Goal: Task Accomplishment & Management: Manage account settings

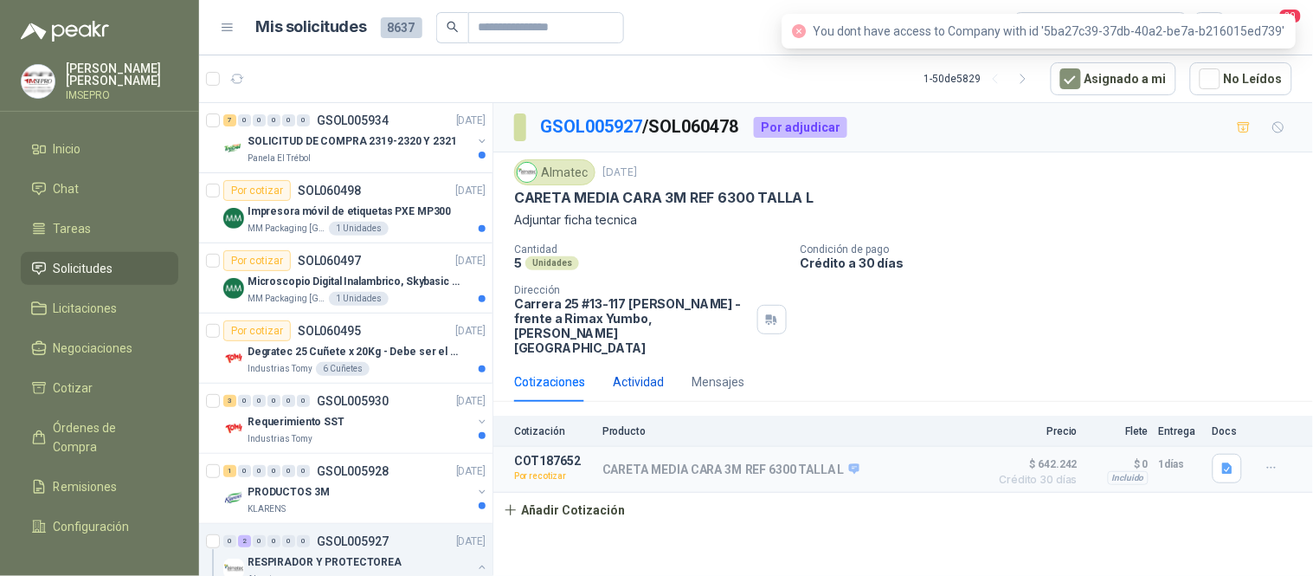
click at [655, 372] on div "Actividad" at bounding box center [638, 381] width 51 height 19
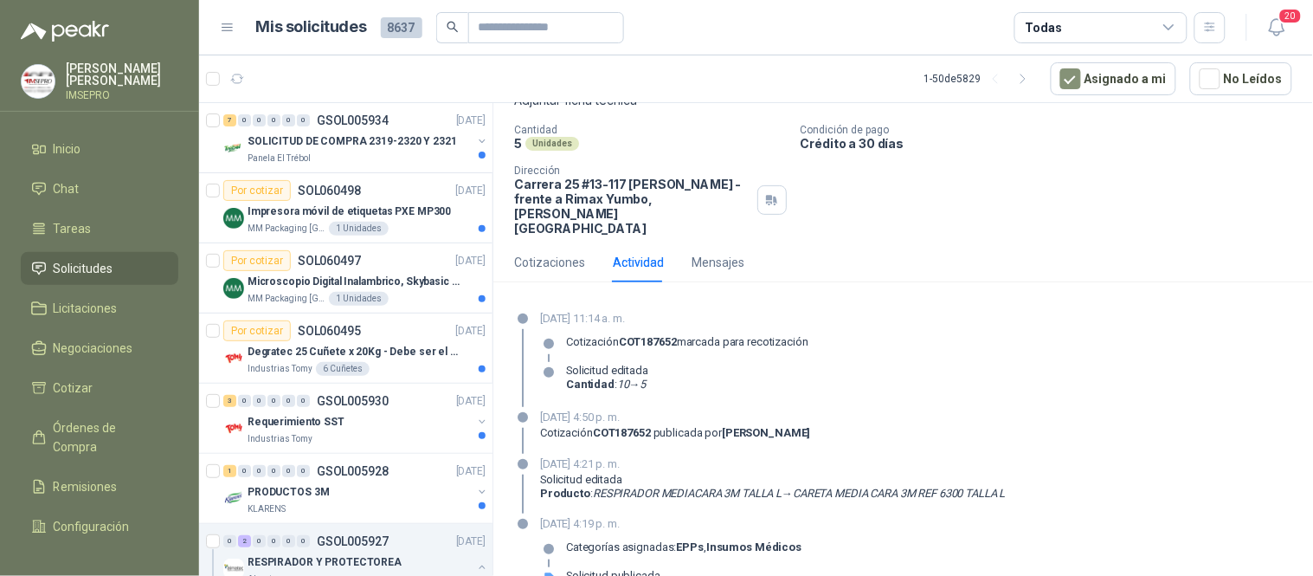
scroll to position [121, 0]
click at [547, 251] on div "Cotizaciones" at bounding box center [549, 260] width 71 height 19
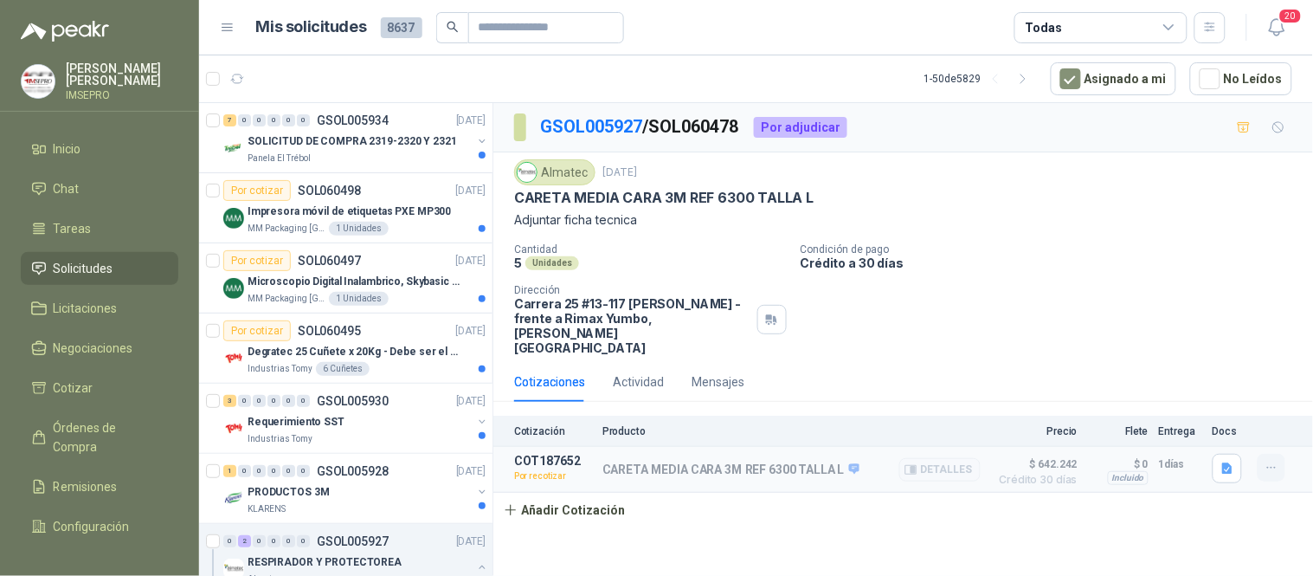
click at [1270, 461] on icon "button" at bounding box center [1272, 468] width 15 height 15
click at [1191, 338] on button "Editar" at bounding box center [1237, 338] width 139 height 28
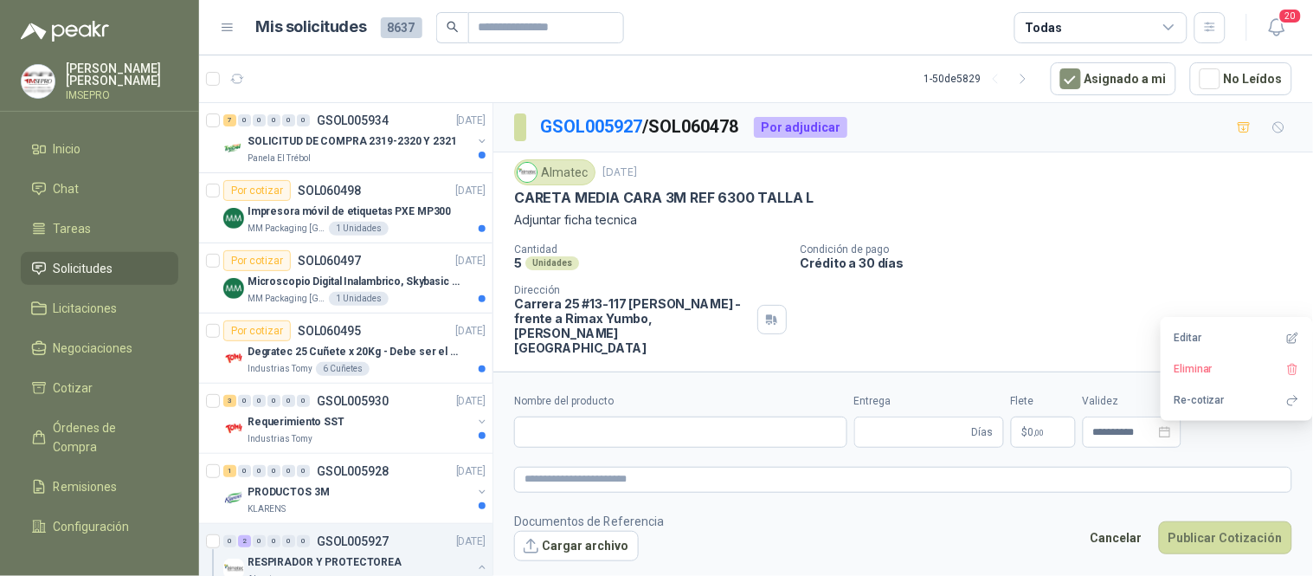
type input "**********"
type input "*"
type input "**********"
type textarea "**********"
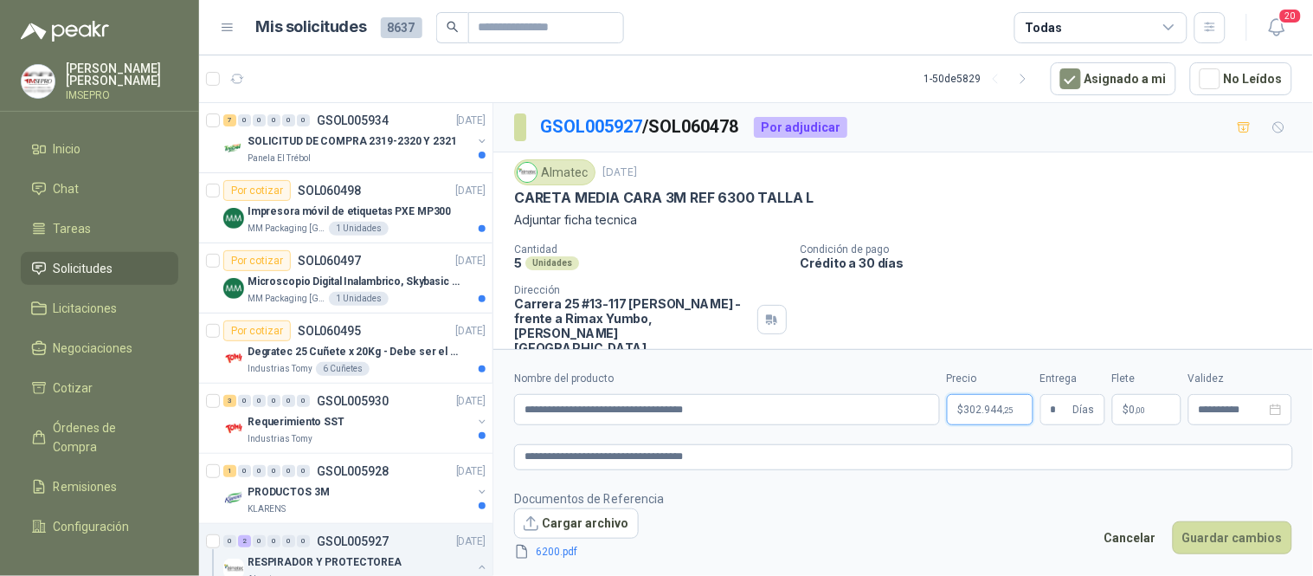
click at [963, 418] on p "$ 302.944 ,25" at bounding box center [990, 409] width 87 height 31
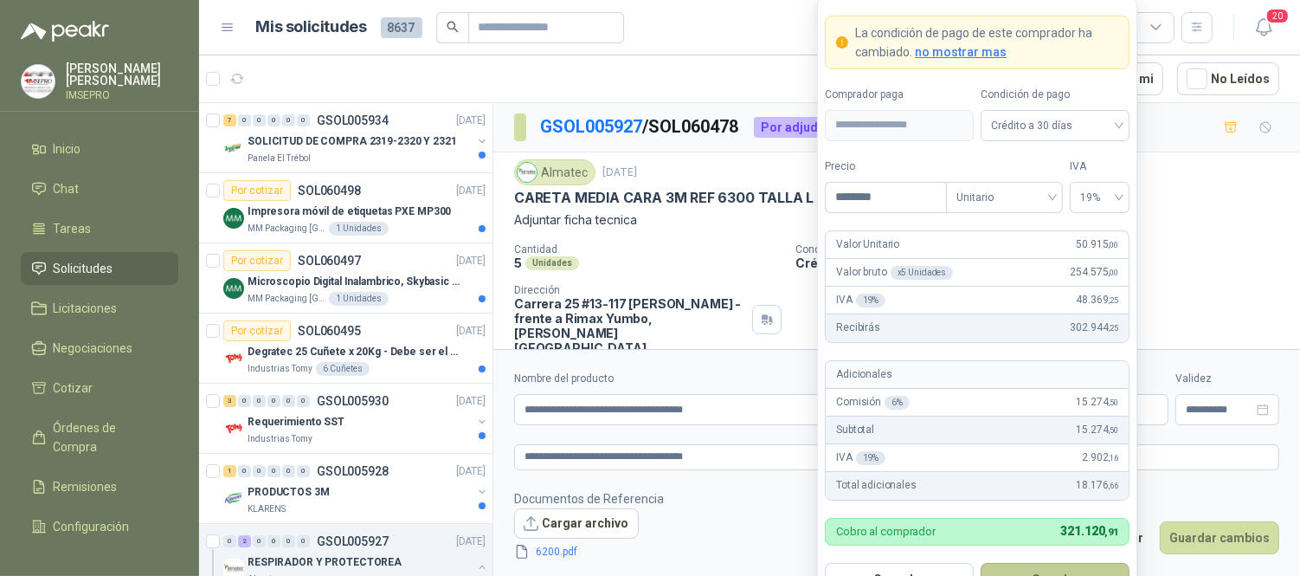
click at [1044, 570] on button "Guardar" at bounding box center [1055, 579] width 149 height 33
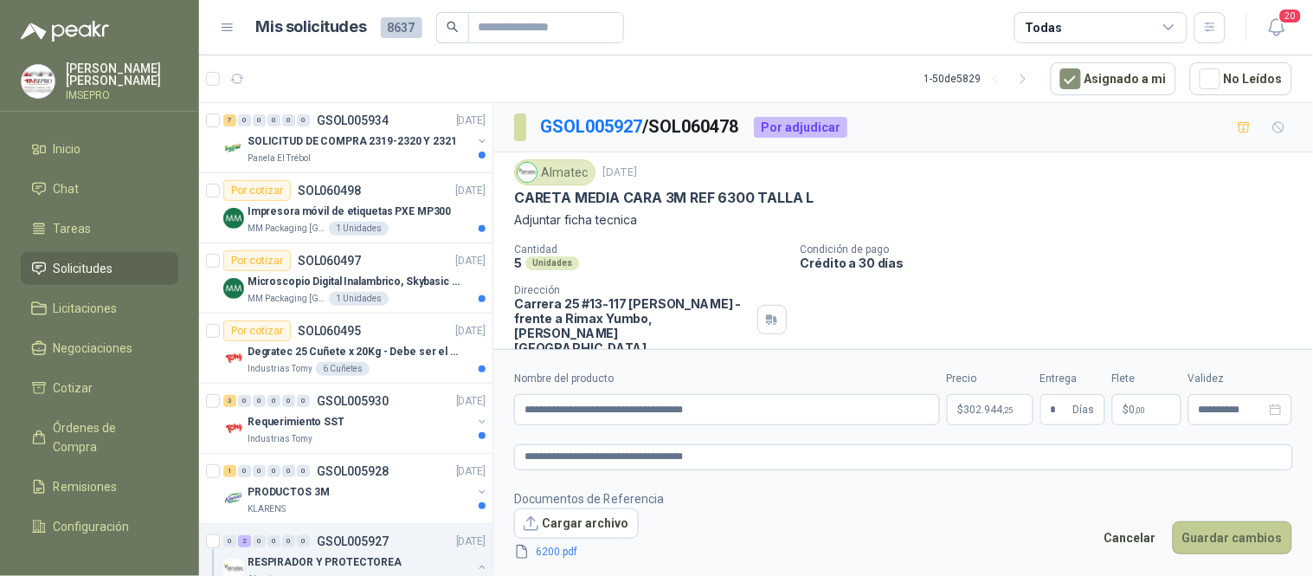
click at [1216, 534] on button "Guardar cambios" at bounding box center [1232, 537] width 119 height 33
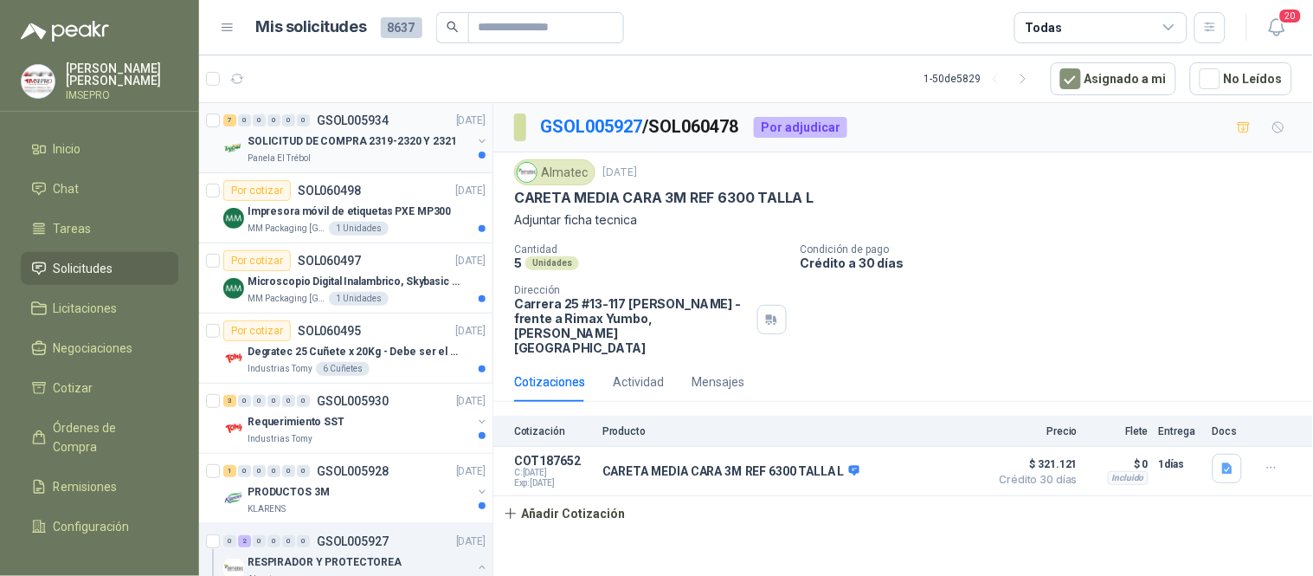
click at [361, 140] on p "SOLICITUD DE COMPRA 2319-2320 Y 2321" at bounding box center [353, 141] width 210 height 16
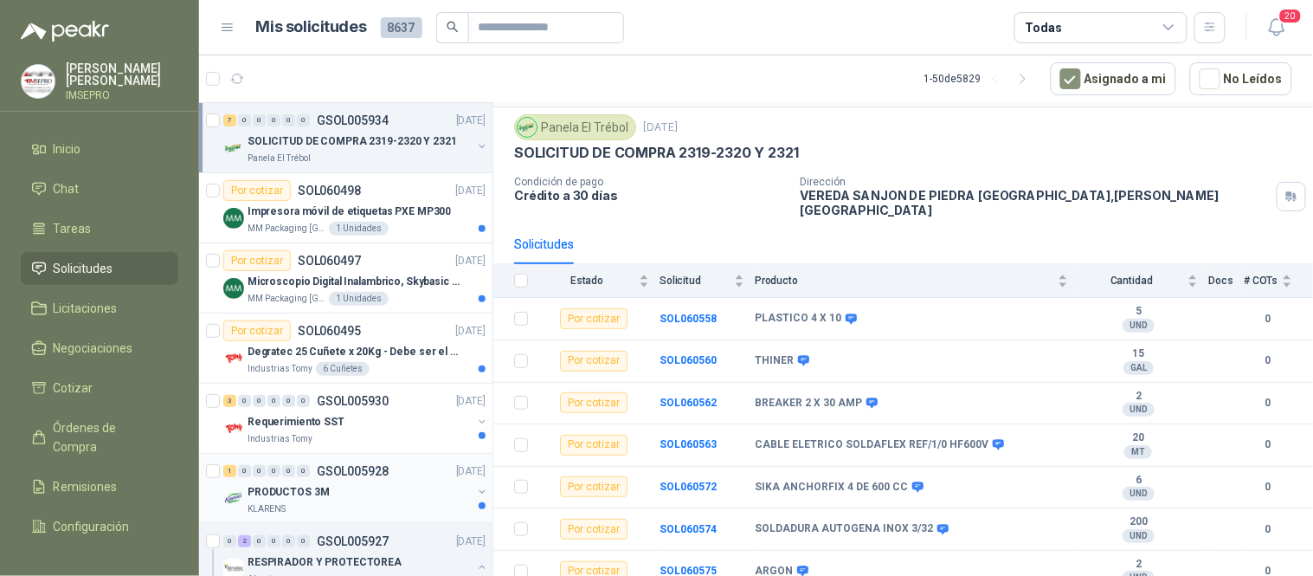
scroll to position [96, 0]
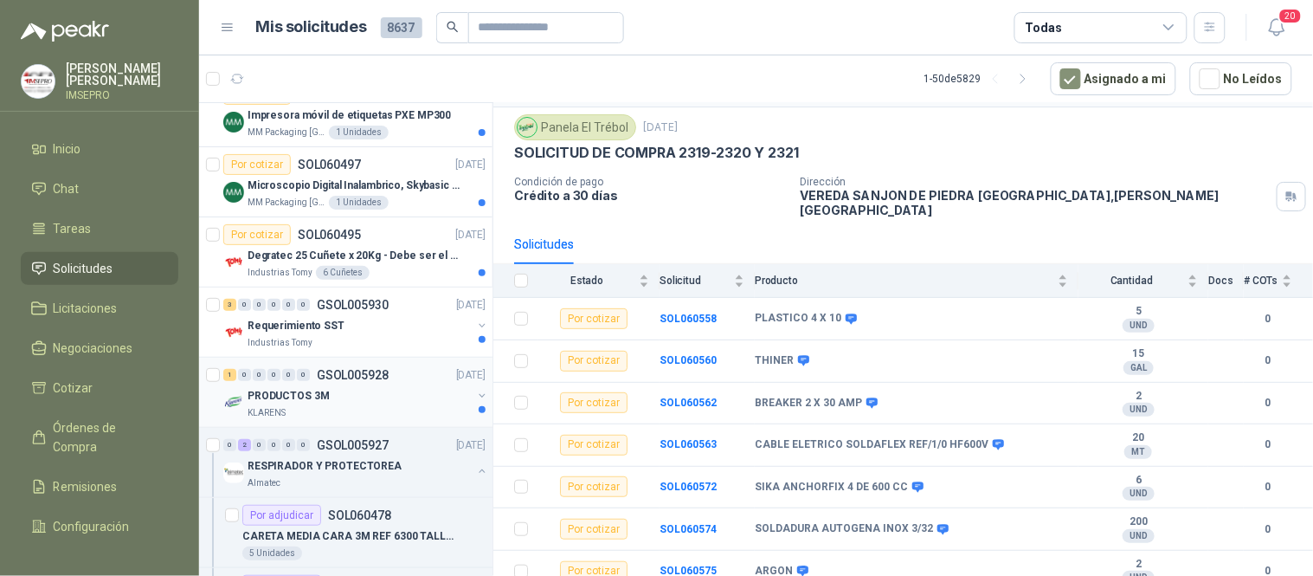
click at [341, 409] on div "KLARENS" at bounding box center [360, 413] width 224 height 14
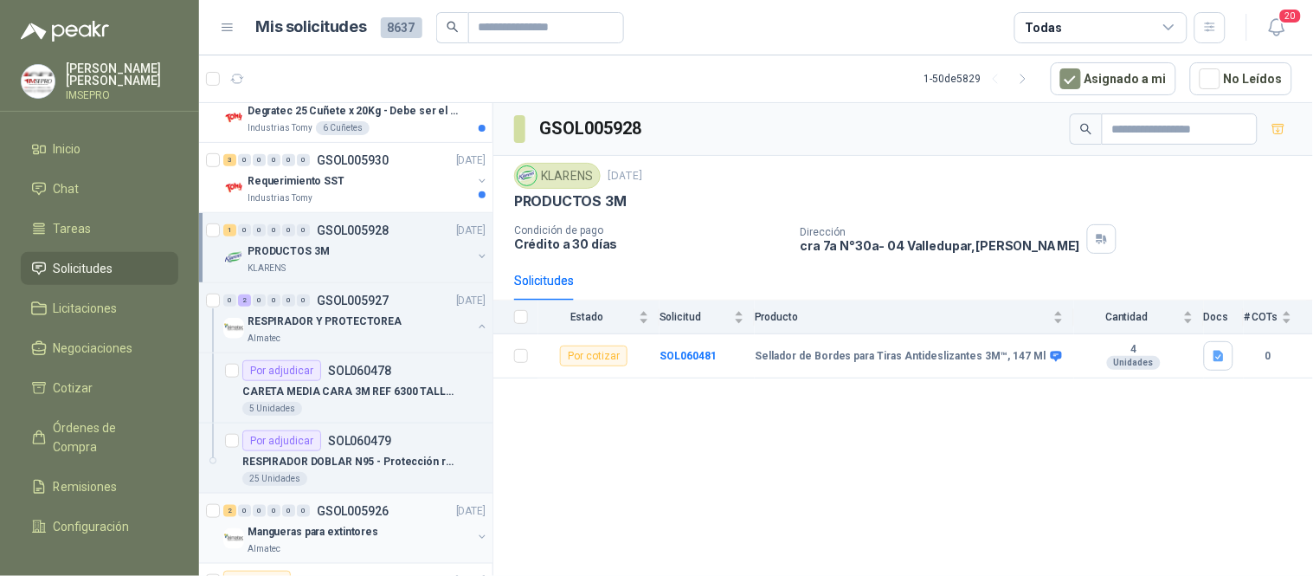
scroll to position [288, 0]
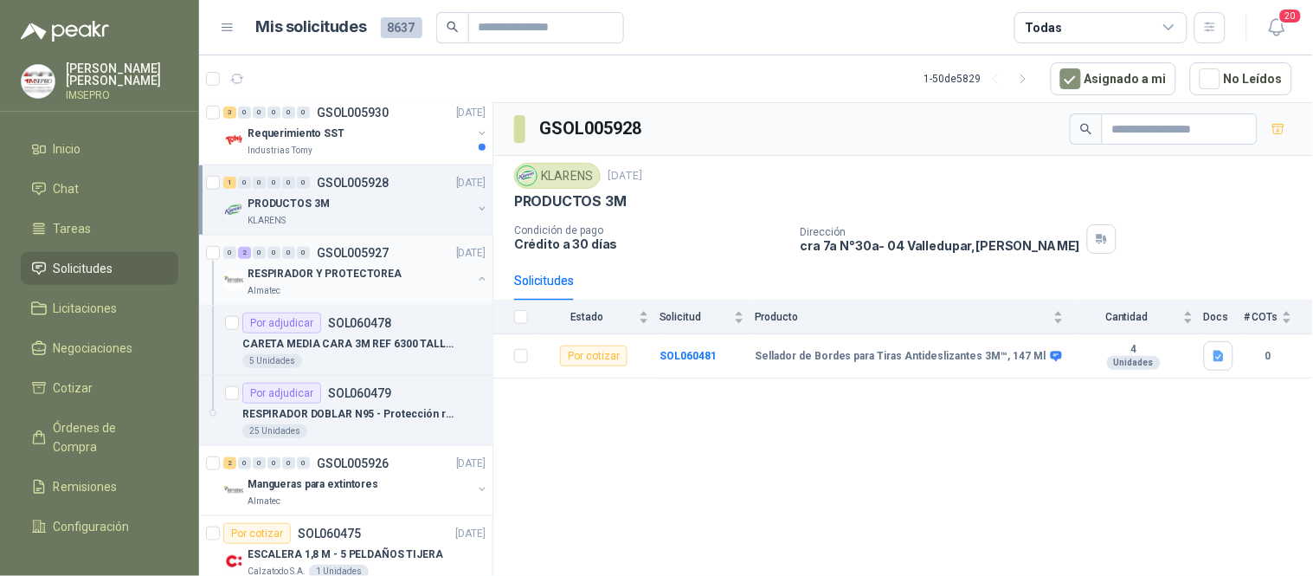
click at [367, 280] on p "RESPIRADOR Y PROTECTOREA" at bounding box center [325, 274] width 154 height 16
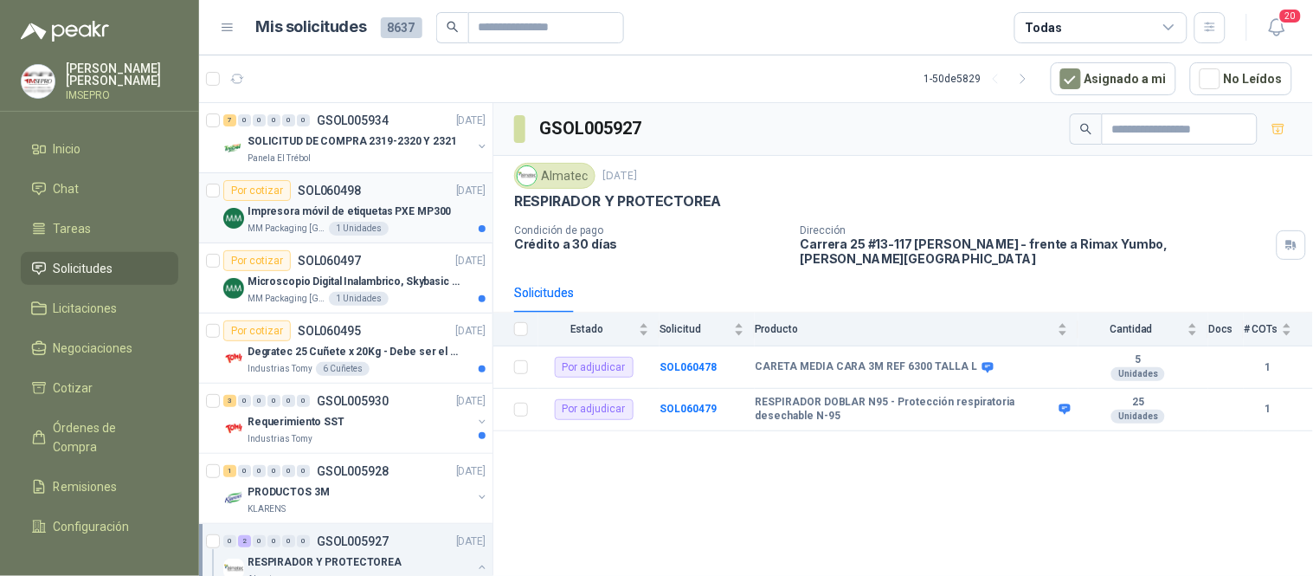
click at [391, 222] on div "MM Packaging [GEOGRAPHIC_DATA] 1 Unidades" at bounding box center [367, 229] width 238 height 14
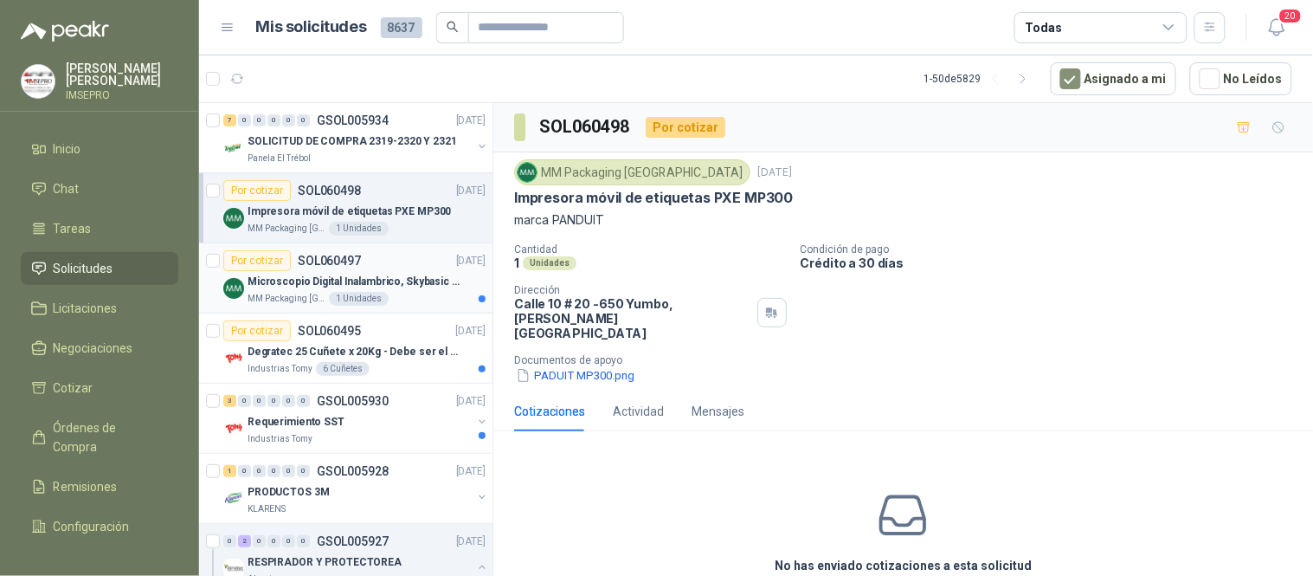
click at [398, 281] on p "Microscopio Digital Inalambrico, Skybasic 50x-1000x, Ampliac" at bounding box center [356, 282] width 216 height 16
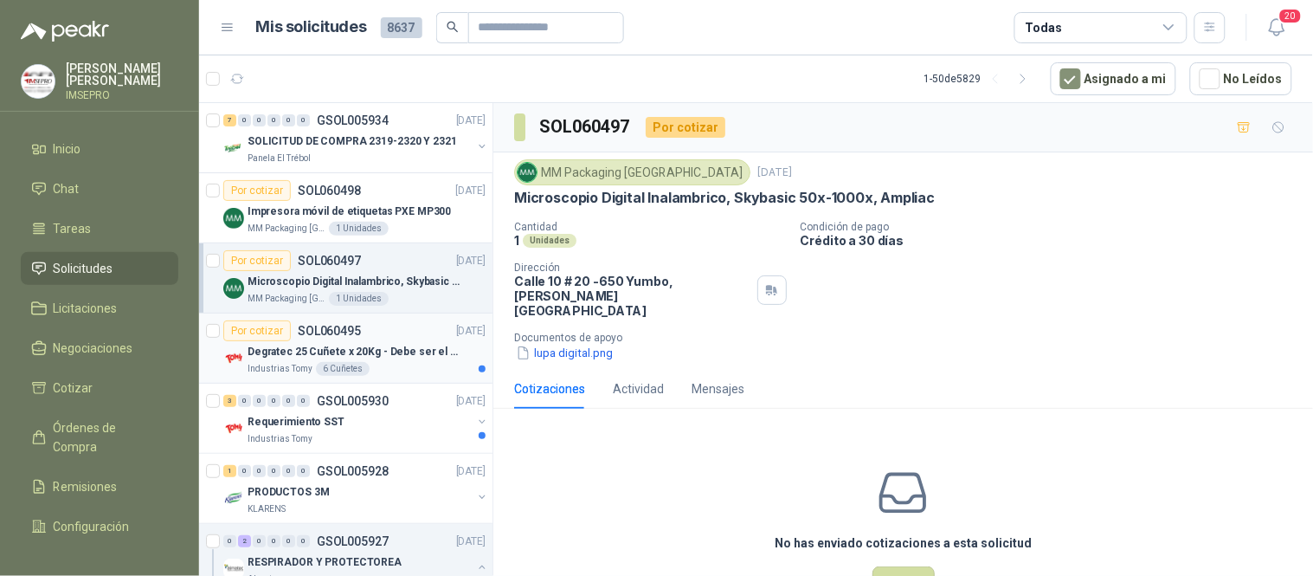
click at [402, 345] on p "Degratec 25 Cuñete x 20Kg - Debe ser el de Tecnas (por ahora homologado) - (Adj…" at bounding box center [356, 352] width 216 height 16
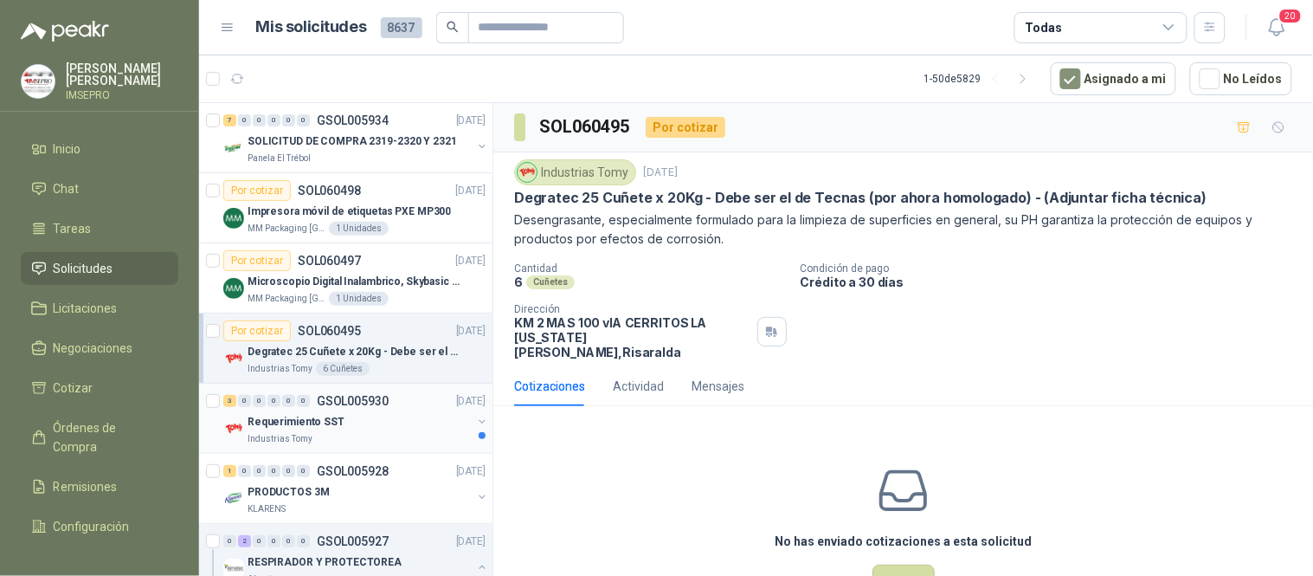
click at [419, 420] on div "Requerimiento SST" at bounding box center [360, 421] width 224 height 21
